Goal: Task Accomplishment & Management: Use online tool/utility

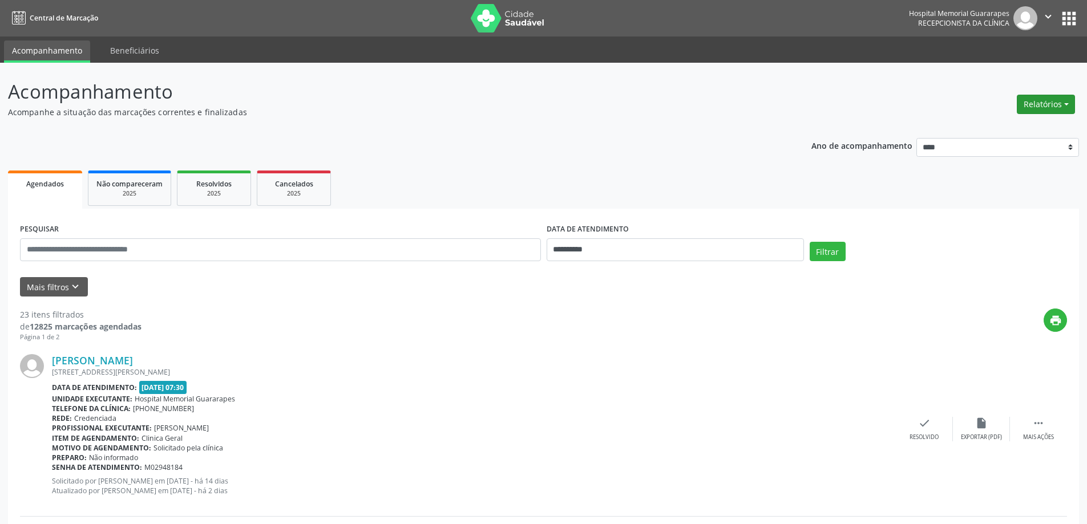
click at [1059, 103] on button "Relatórios" at bounding box center [1045, 104] width 58 height 19
click at [998, 127] on link "Agendamentos" at bounding box center [1014, 129] width 123 height 16
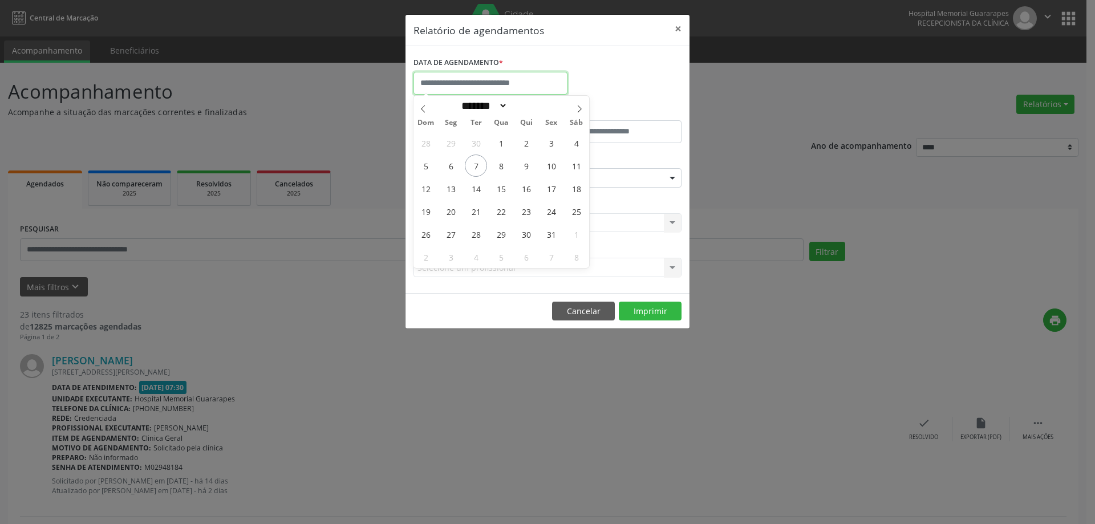
click at [521, 80] on input "text" at bounding box center [491, 83] width 154 height 23
click at [477, 165] on span "7" at bounding box center [476, 166] width 22 height 22
type input "**********"
click at [477, 165] on span "7" at bounding box center [476, 166] width 22 height 22
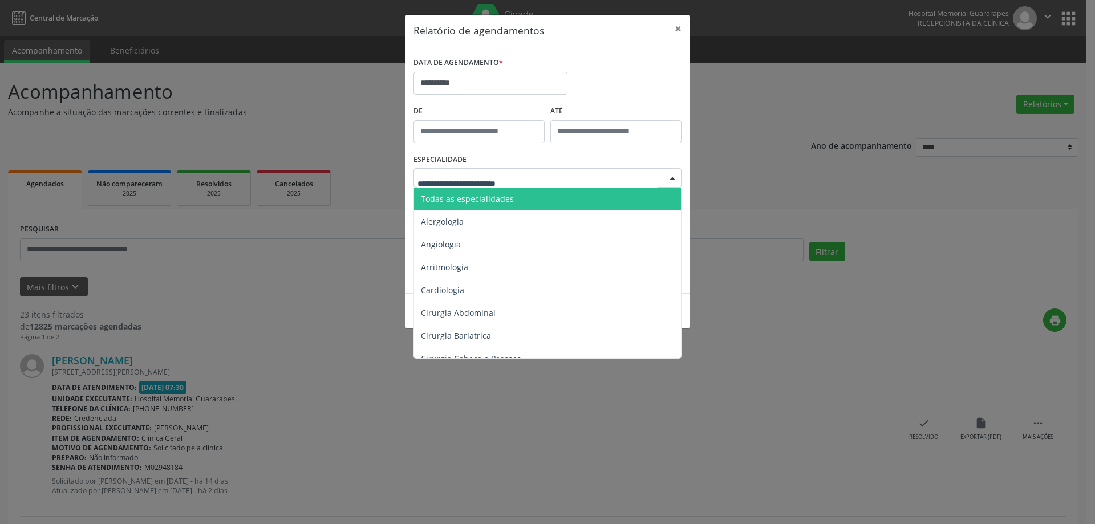
click at [484, 198] on span "Todas as especialidades" at bounding box center [467, 198] width 93 height 11
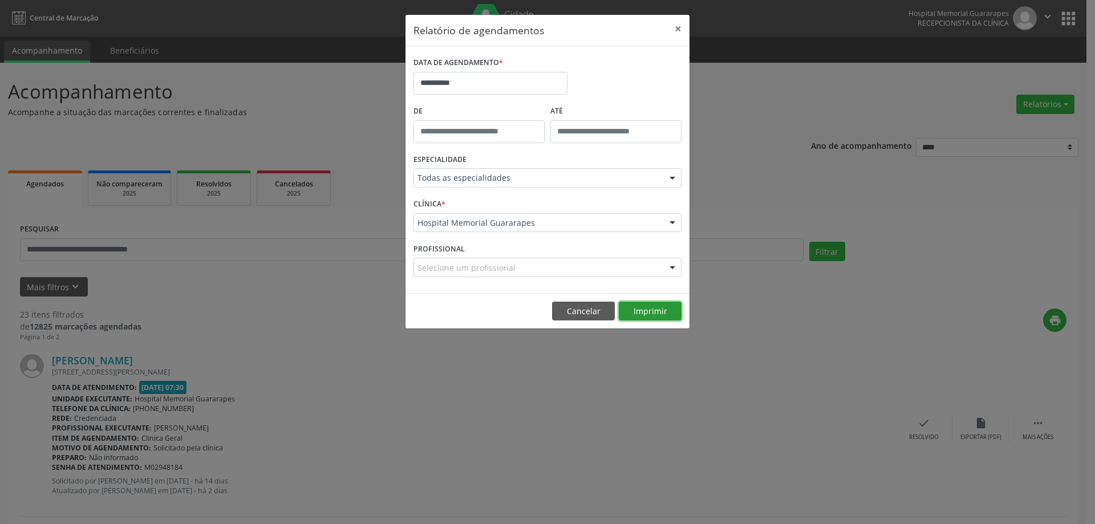
click at [659, 319] on button "Imprimir" at bounding box center [650, 311] width 63 height 19
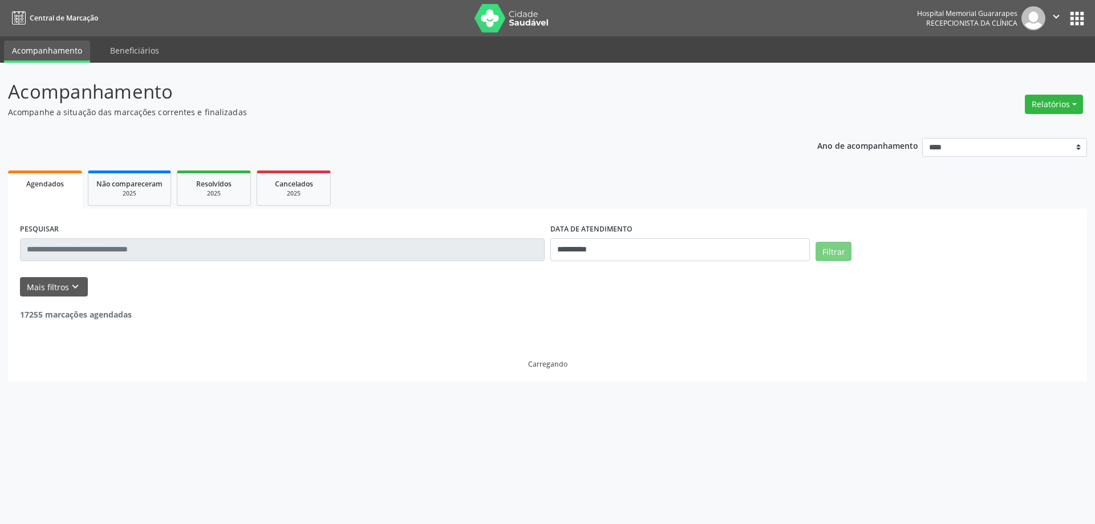
click at [1065, 103] on button "Relatórios" at bounding box center [1054, 104] width 58 height 19
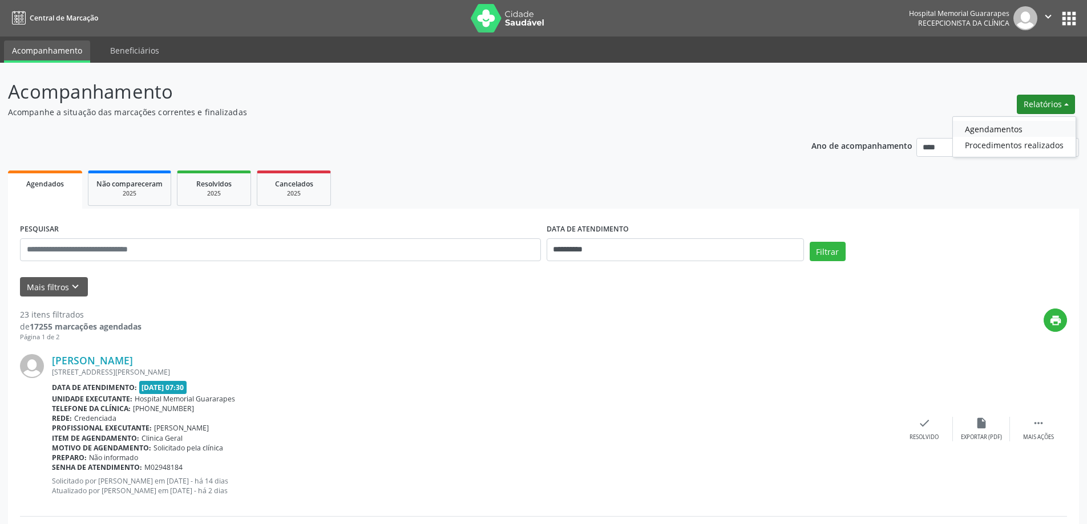
click at [996, 128] on link "Agendamentos" at bounding box center [1014, 129] width 123 height 16
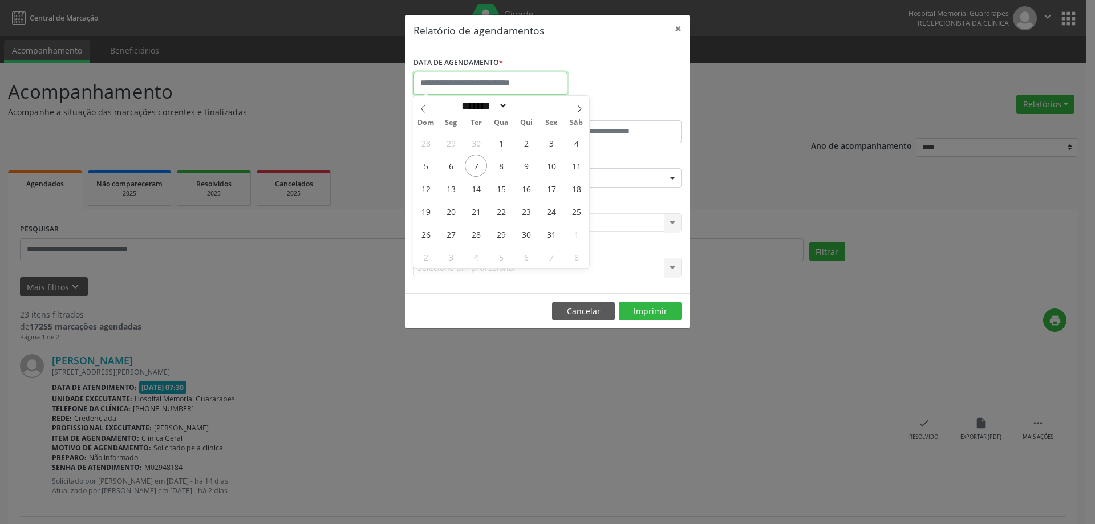
click at [548, 87] on input "text" at bounding box center [491, 83] width 154 height 23
click at [481, 163] on span "7" at bounding box center [476, 166] width 22 height 22
type input "**********"
click at [481, 163] on span "7" at bounding box center [476, 166] width 22 height 22
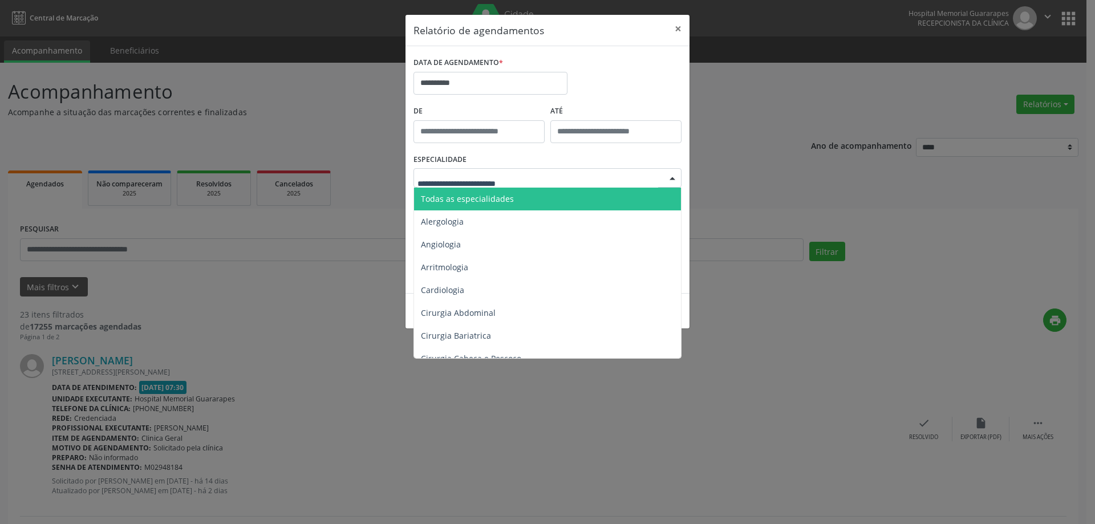
click at [505, 205] on span "Todas as especialidades" at bounding box center [548, 199] width 269 height 23
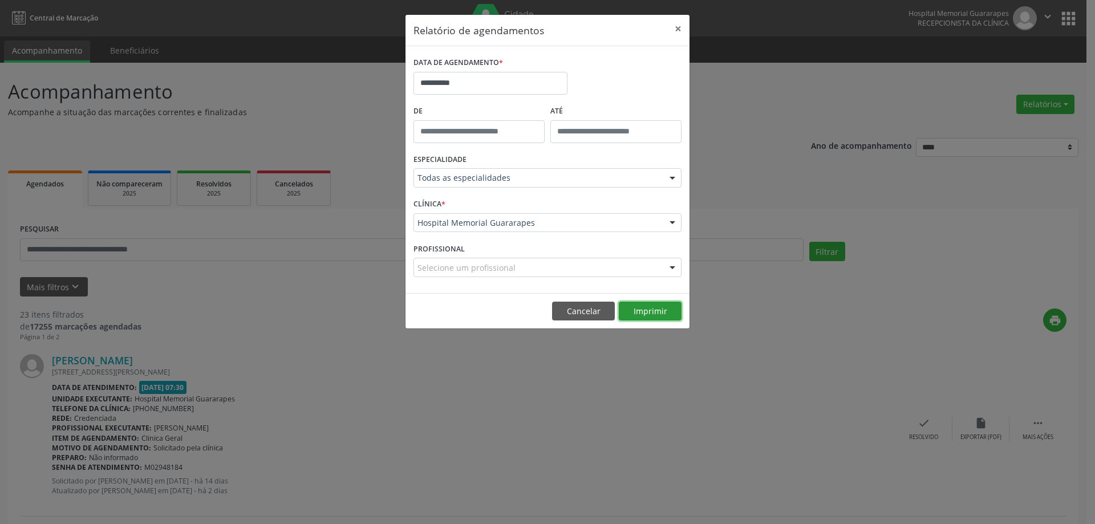
click at [659, 313] on button "Imprimir" at bounding box center [650, 311] width 63 height 19
